Goal: Information Seeking & Learning: Find specific fact

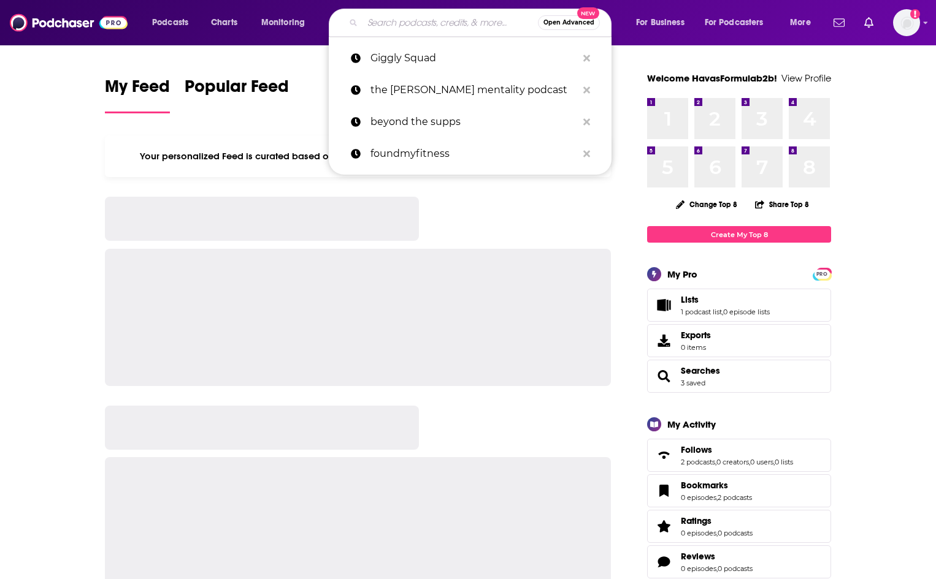
click at [394, 23] on input "Search podcasts, credits, & more..." at bounding box center [449, 23] width 175 height 20
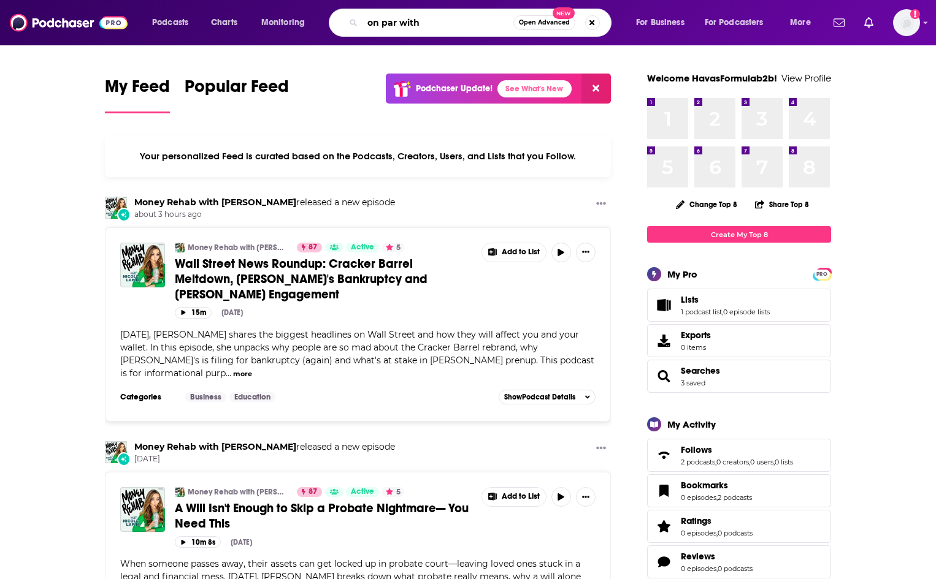
click at [451, 23] on input "on par with" at bounding box center [437, 23] width 151 height 20
type input "on par with [PERSON_NAME]"
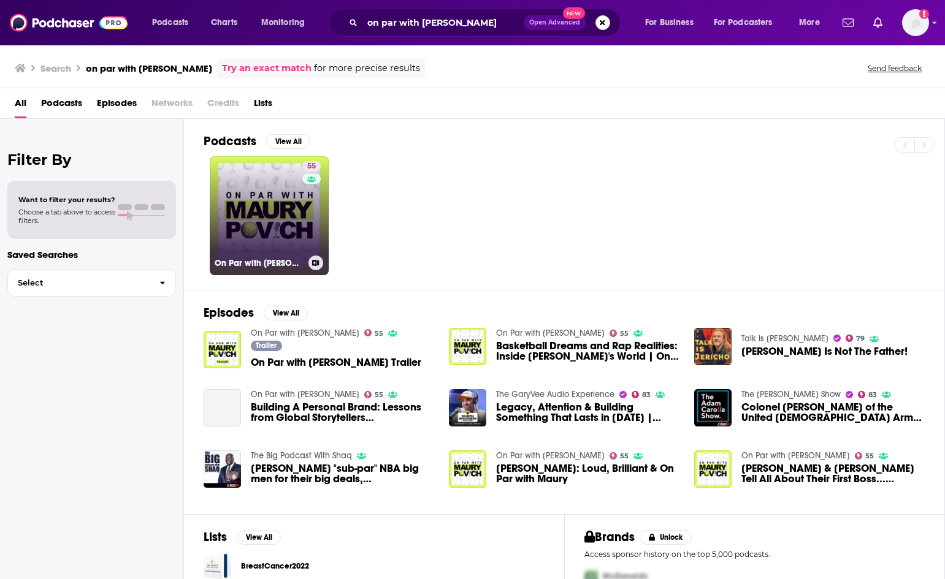
click at [284, 210] on link "55 On Par with [PERSON_NAME]" at bounding box center [269, 215] width 119 height 119
